Goal: Task Accomplishment & Management: Manage account settings

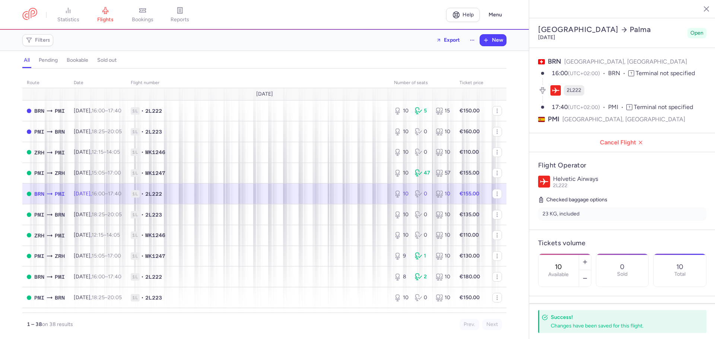
select select "hours"
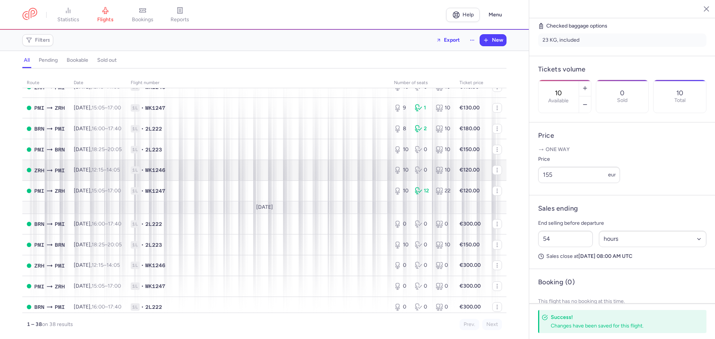
scroll to position [149, 0]
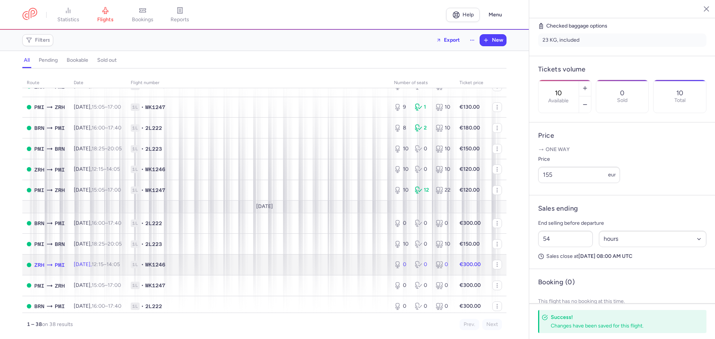
click at [215, 265] on span "1L • WK1246" at bounding box center [258, 264] width 254 height 7
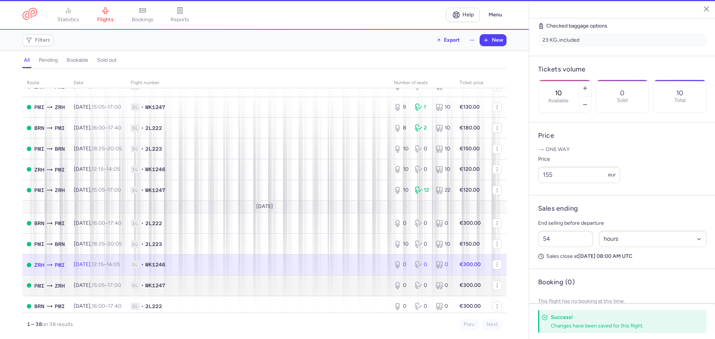
type input "0"
type input "2"
select select "days"
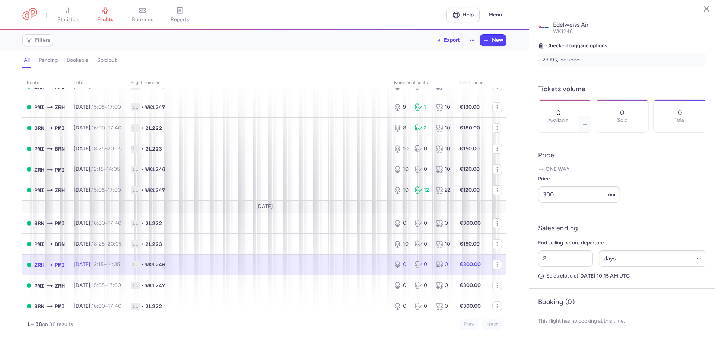
drag, startPoint x: 559, startPoint y: 72, endPoint x: 546, endPoint y: 80, distance: 14.6
click at [557, 100] on div "0 Available" at bounding box center [558, 116] width 40 height 33
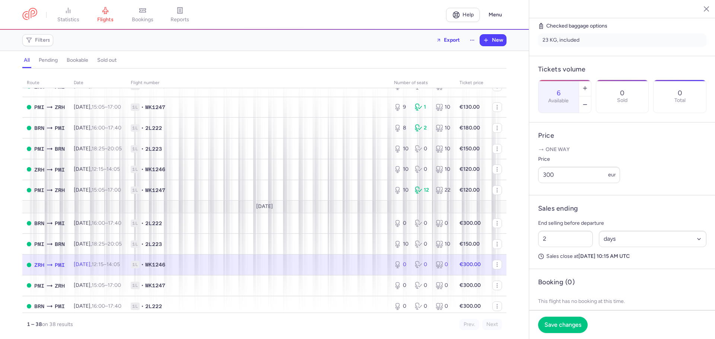
type input "6"
drag, startPoint x: 561, startPoint y: 202, endPoint x: 450, endPoint y: 202, distance: 111.7
click at [451, 202] on div "statistics flights bookings reports Help Menu Filters Export New all pending bo…" at bounding box center [357, 169] width 715 height 339
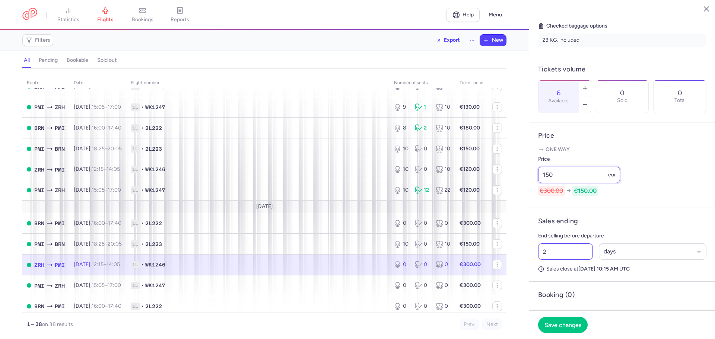
type input "150"
click at [552, 260] on input "2" at bounding box center [565, 252] width 55 height 16
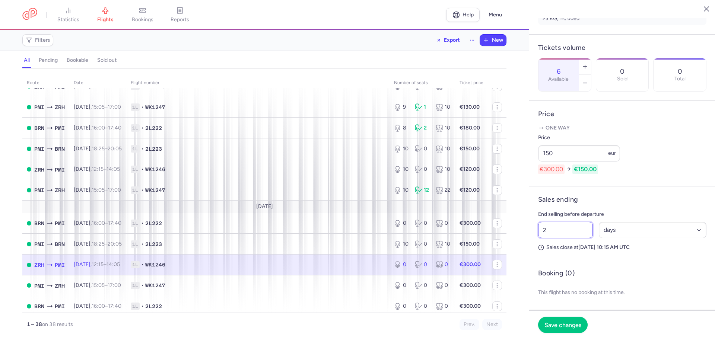
scroll to position [215, 0]
type input "32"
select select "hours"
drag, startPoint x: 570, startPoint y: 230, endPoint x: 495, endPoint y: 230, distance: 74.8
click at [495, 230] on div "statistics flights bookings reports Help Menu Filters Export New all pending bo…" at bounding box center [357, 169] width 715 height 339
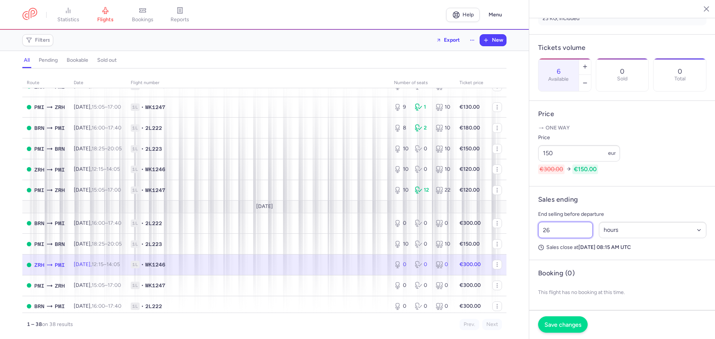
type input "26"
click at [563, 325] on span "Save changes" at bounding box center [562, 324] width 37 height 7
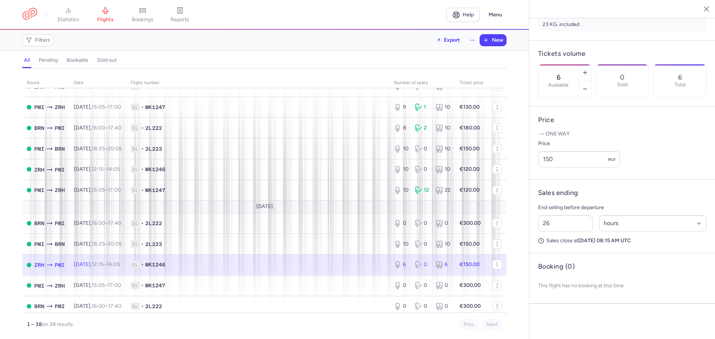
scroll to position [194, 0]
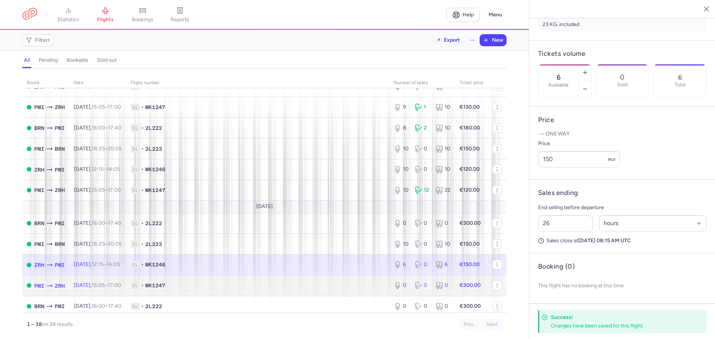
click at [239, 284] on span "1L • WK1247" at bounding box center [258, 285] width 254 height 7
type input "0"
type input "2"
select select "days"
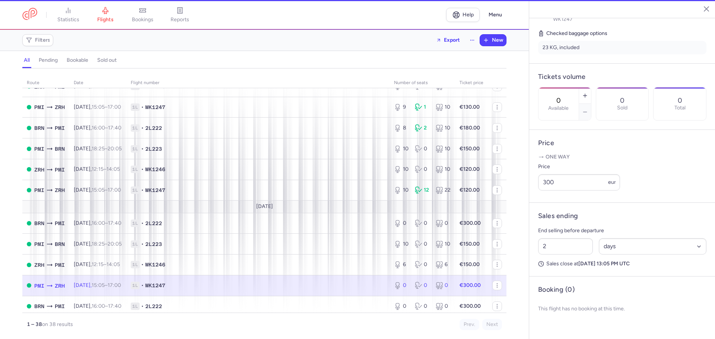
scroll to position [174, 0]
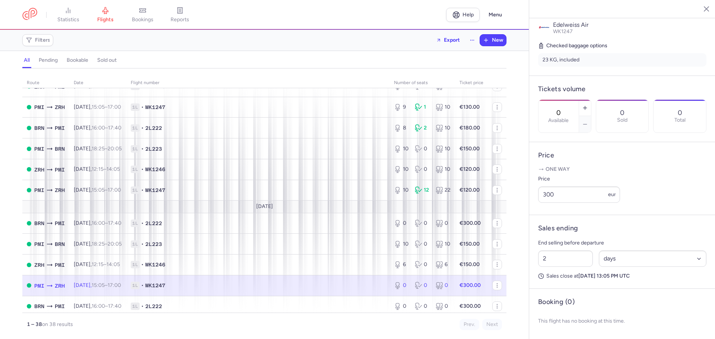
drag, startPoint x: 575, startPoint y: 72, endPoint x: 556, endPoint y: 71, distance: 18.6
click at [557, 100] on div "0 Available" at bounding box center [558, 116] width 40 height 33
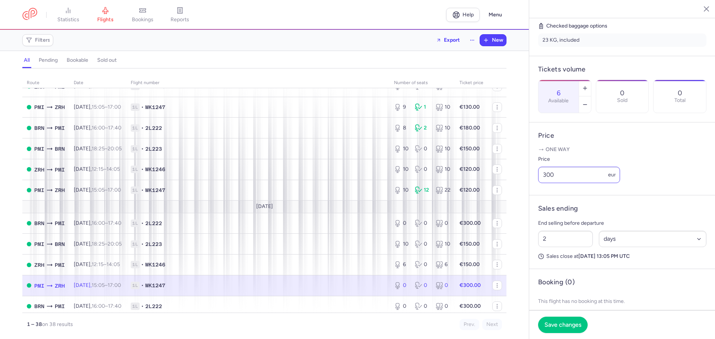
type input "6"
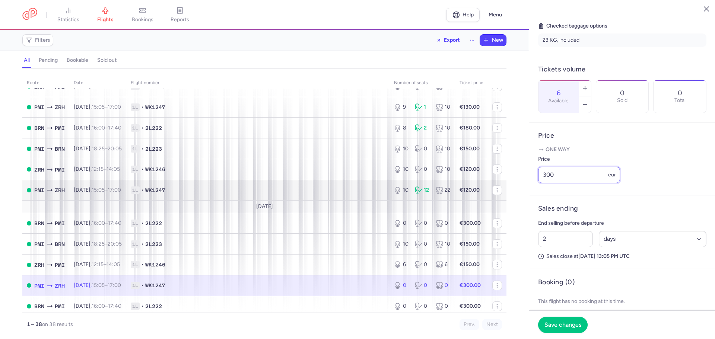
drag, startPoint x: 573, startPoint y: 191, endPoint x: 451, endPoint y: 194, distance: 122.2
click at [452, 194] on div "statistics flights bookings reports Help Menu Filters Export New all pending bo…" at bounding box center [357, 169] width 715 height 339
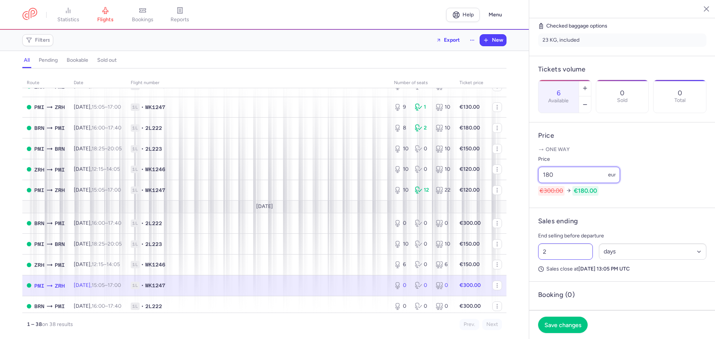
type input "180"
click at [559, 260] on input "2" at bounding box center [565, 252] width 55 height 16
type input "28"
select select "hours"
drag, startPoint x: 563, startPoint y: 272, endPoint x: 533, endPoint y: 273, distance: 29.8
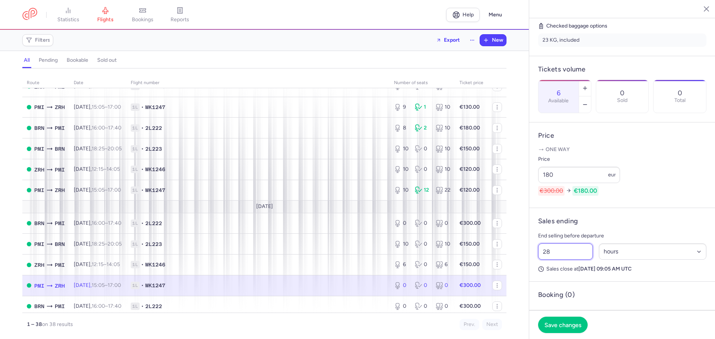
click at [533, 273] on article "Sales ending End selling before departure 28 Select an option hours days Sales …" at bounding box center [622, 245] width 186 height 74
type input "29"
click at [570, 333] on button "Save changes" at bounding box center [563, 324] width 50 height 16
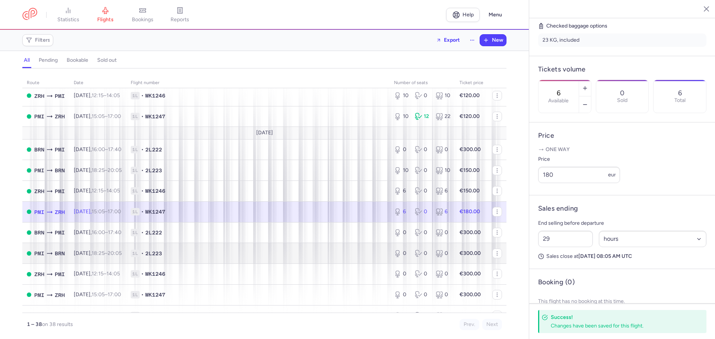
scroll to position [223, 0]
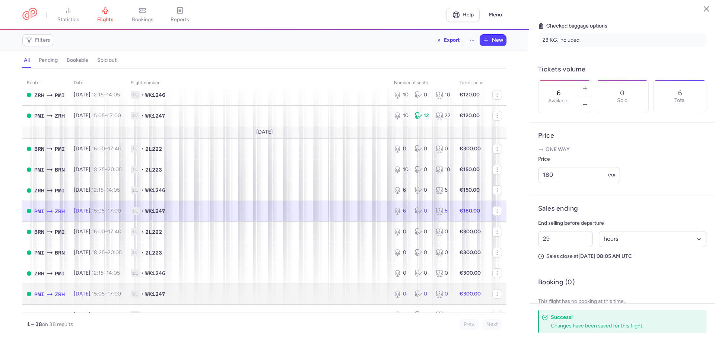
click at [217, 292] on span "1L • WK1247" at bounding box center [258, 293] width 254 height 7
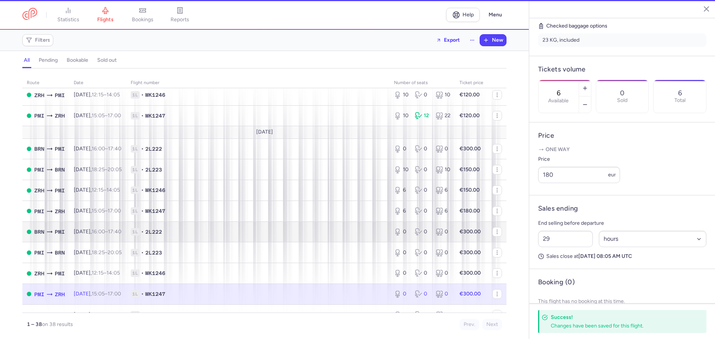
type input "0"
type input "2"
select select "days"
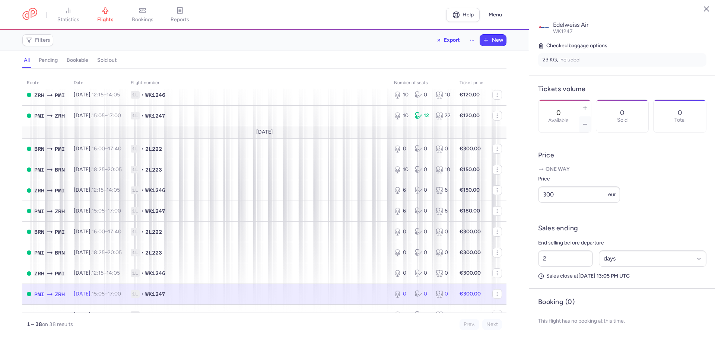
click at [567, 109] on input "0" at bounding box center [559, 113] width 18 height 8
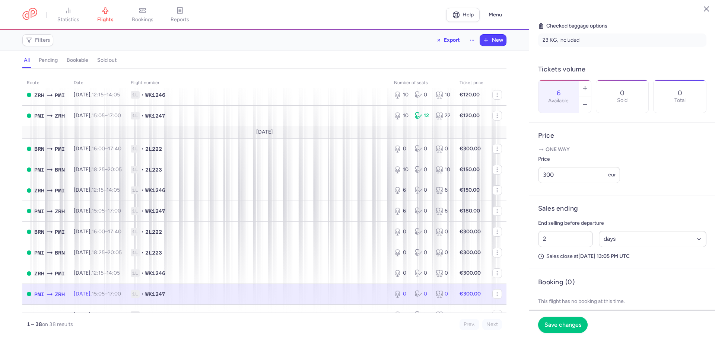
type input "6"
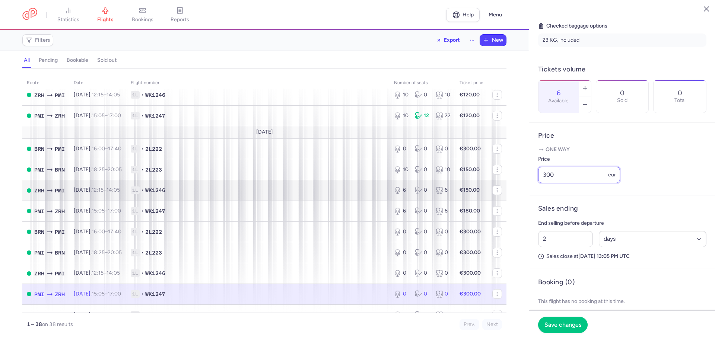
drag, startPoint x: 523, startPoint y: 195, endPoint x: 440, endPoint y: 187, distance: 83.5
click at [464, 197] on div "statistics flights bookings reports Help Menu Filters Export New all pending bo…" at bounding box center [357, 169] width 715 height 339
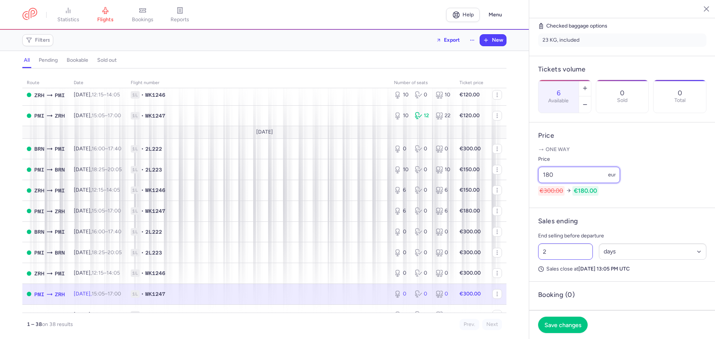
type input "180"
click at [558, 260] on input "2" at bounding box center [565, 252] width 55 height 16
type input "29"
select select "hours"
click at [564, 315] on footer "Save changes" at bounding box center [622, 325] width 186 height 29
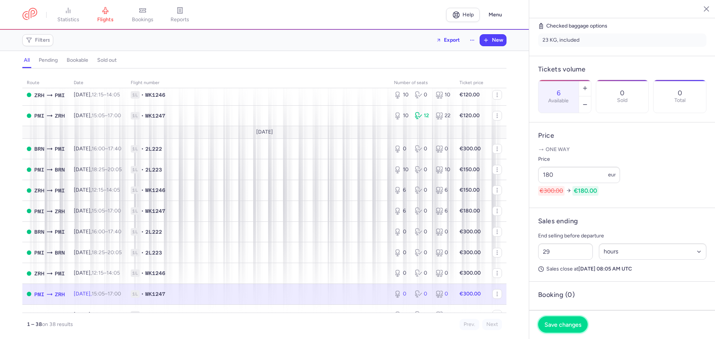
click at [565, 322] on span "Save changes" at bounding box center [562, 324] width 37 height 7
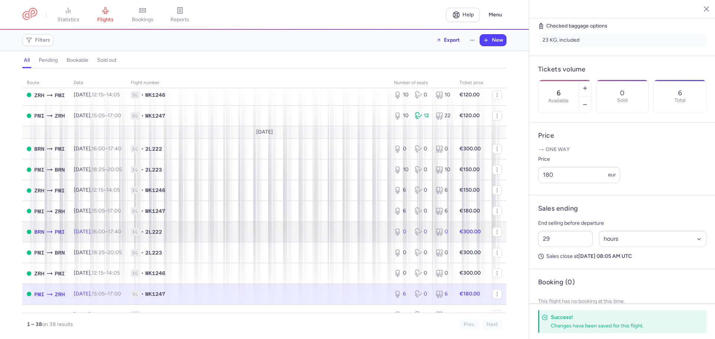
click at [222, 235] on span "1L • 2L222" at bounding box center [258, 231] width 254 height 7
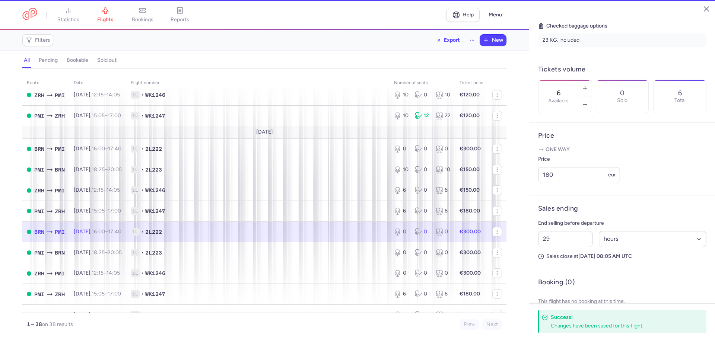
type input "0"
type input "2"
select select "days"
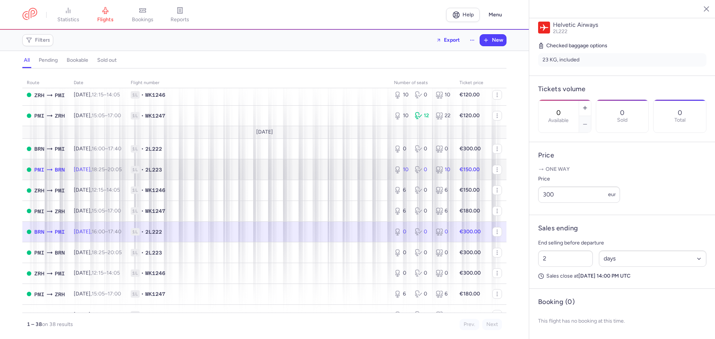
click at [245, 168] on span "1L • 2L223" at bounding box center [258, 169] width 254 height 7
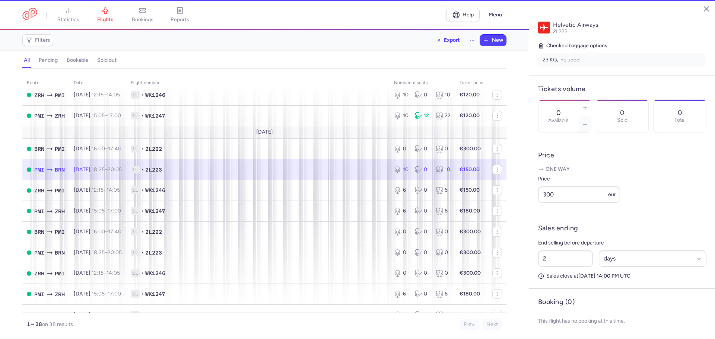
type input "10"
type input "56"
select select "hours"
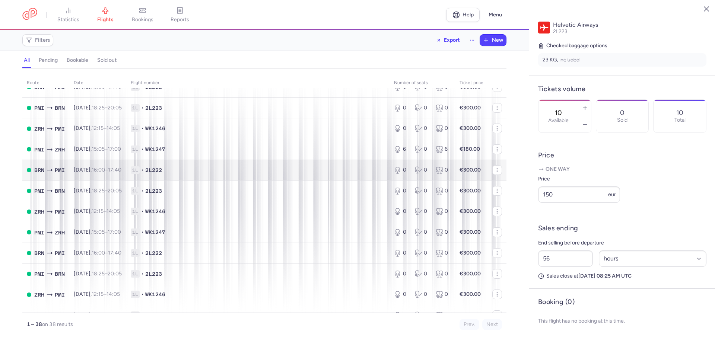
scroll to position [372, 0]
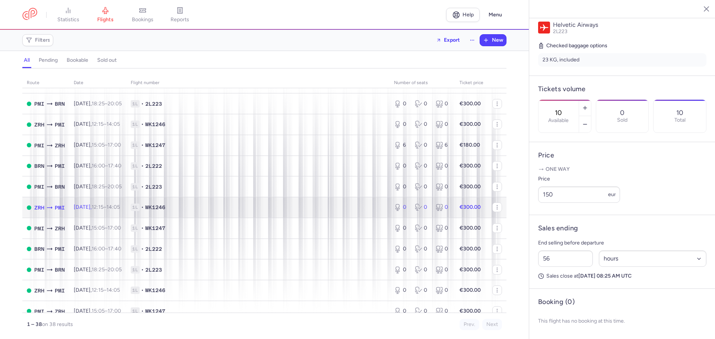
click at [273, 201] on td "1L • WK1246" at bounding box center [257, 207] width 263 height 21
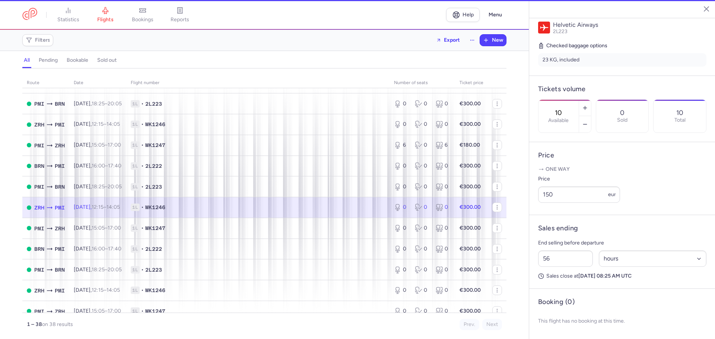
type input "0"
type input "2"
select select "days"
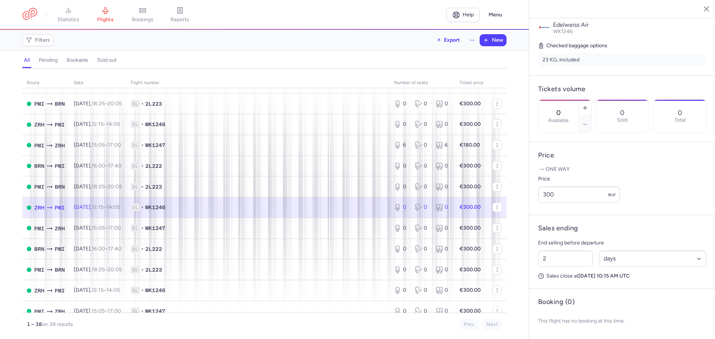
click at [571, 100] on div "0 Available" at bounding box center [558, 116] width 40 height 33
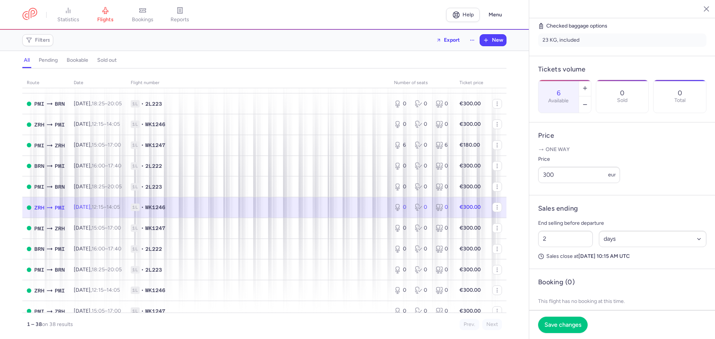
type input "6"
drag, startPoint x: 511, startPoint y: 195, endPoint x: 502, endPoint y: 197, distance: 9.5
click at [502, 196] on div "statistics flights bookings reports Help Menu Filters Export New all pending bo…" at bounding box center [357, 169] width 715 height 339
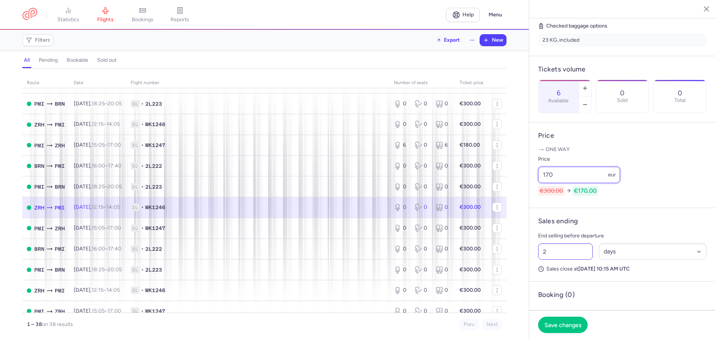
type input "170"
click at [563, 260] on input "2" at bounding box center [565, 252] width 55 height 16
type input "27"
select select "hours"
click at [562, 260] on input "27" at bounding box center [565, 252] width 55 height 16
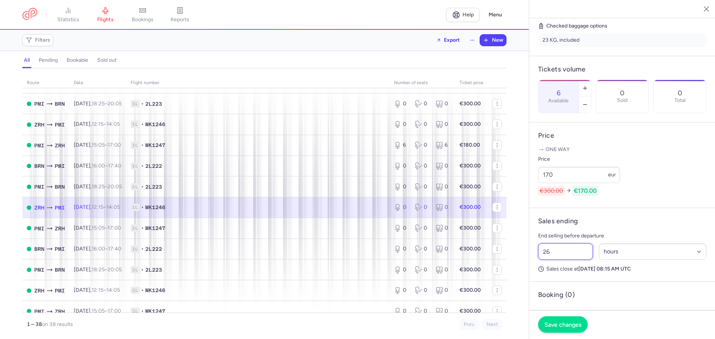
type input "26"
click at [559, 324] on span "Save changes" at bounding box center [562, 324] width 37 height 7
